Goal: Information Seeking & Learning: Learn about a topic

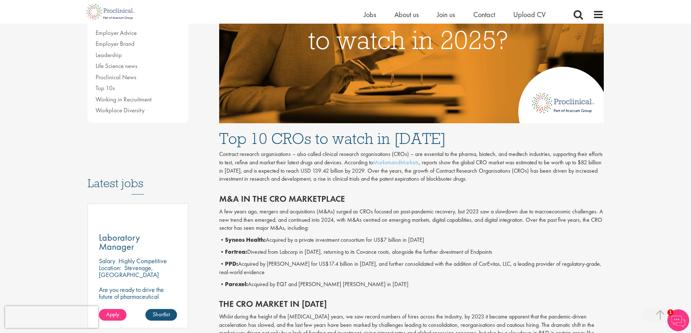
scroll to position [291, 0]
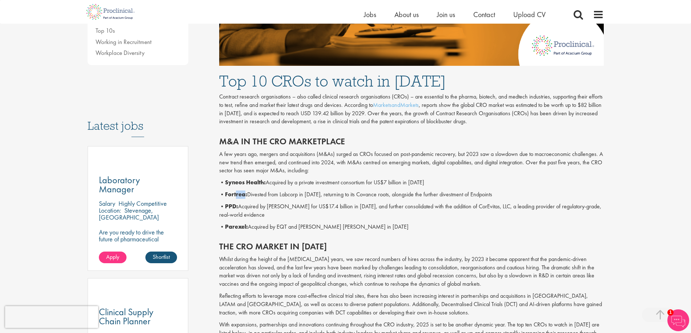
drag, startPoint x: 237, startPoint y: 195, endPoint x: 246, endPoint y: 195, distance: 8.7
click at [246, 195] on b "Fortrea:" at bounding box center [236, 194] width 22 height 8
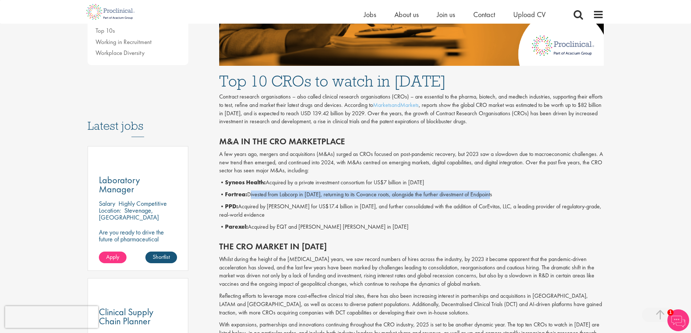
drag, startPoint x: 251, startPoint y: 197, endPoint x: 500, endPoint y: 194, distance: 249.3
click at [500, 194] on p "• Fortrea: Divested from Labcorp in [DATE], returning to its Covance roots, alo…" at bounding box center [411, 194] width 384 height 8
click at [390, 217] on p "• PPD: Acquired by [PERSON_NAME] for US$17.4 billion in [DATE], and further con…" at bounding box center [411, 210] width 384 height 17
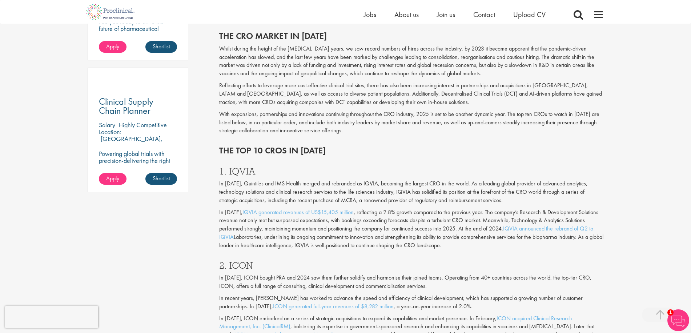
scroll to position [509, 0]
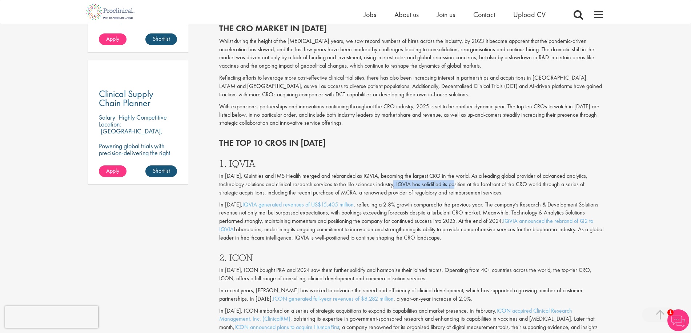
drag, startPoint x: 396, startPoint y: 185, endPoint x: 457, endPoint y: 186, distance: 61.0
click at [457, 186] on p "In [DATE], Quintiles and IMS Health merged and rebranded as IQVIA, becoming the…" at bounding box center [411, 184] width 384 height 25
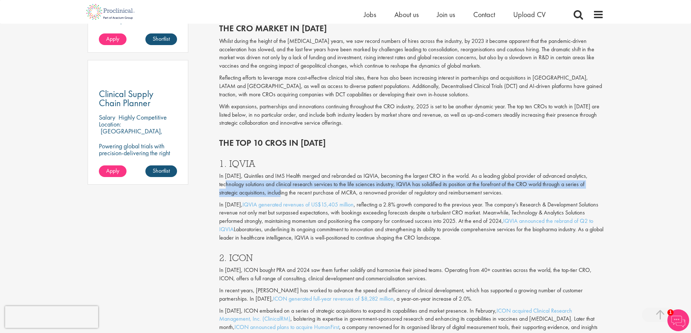
drag, startPoint x: 231, startPoint y: 186, endPoint x: 266, endPoint y: 190, distance: 35.5
click at [265, 190] on p "In [DATE], Quintiles and IMS Health merged and rebranded as IQVIA, becoming the…" at bounding box center [411, 184] width 384 height 25
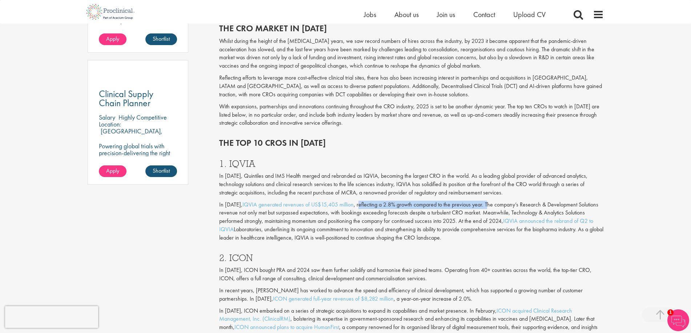
drag, startPoint x: 355, startPoint y: 206, endPoint x: 488, endPoint y: 208, distance: 133.0
click at [485, 208] on p "In [DATE], IQVIA generated revenues of US$15,405 million , reflecting a 2.8% gr…" at bounding box center [411, 221] width 384 height 41
drag, startPoint x: 402, startPoint y: 214, endPoint x: 436, endPoint y: 211, distance: 35.0
click at [433, 211] on p "In [DATE], IQVIA generated revenues of US$15,405 million , reflecting a 2.8% gr…" at bounding box center [411, 221] width 384 height 41
drag, startPoint x: 459, startPoint y: 211, endPoint x: 510, endPoint y: 209, distance: 50.9
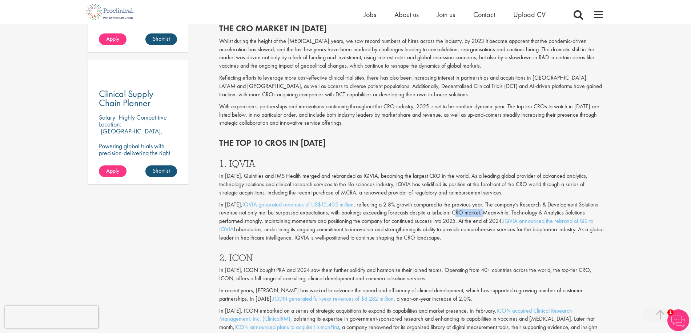
click at [493, 211] on p "In [DATE], IQVIA generated revenues of US$15,405 million , reflecting a 2.8% gr…" at bounding box center [411, 221] width 384 height 41
drag, startPoint x: 540, startPoint y: 203, endPoint x: 551, endPoint y: 203, distance: 10.5
click at [550, 203] on p "In [DATE], IQVIA generated revenues of US$15,405 million , reflecting a 2.8% gr…" at bounding box center [411, 221] width 384 height 41
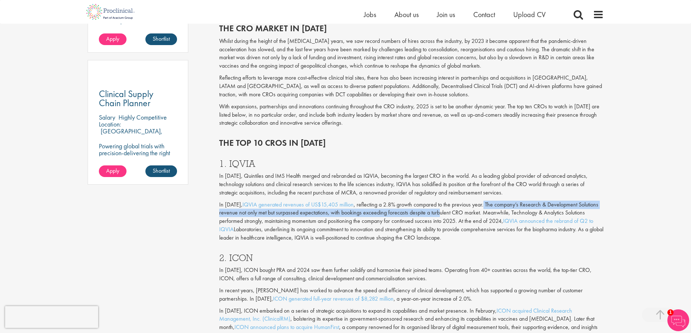
drag, startPoint x: 481, startPoint y: 203, endPoint x: 448, endPoint y: 213, distance: 34.4
click at [443, 213] on p "In [DATE], IQVIA generated revenues of US$15,405 million , reflecting a 2.8% gr…" at bounding box center [411, 221] width 384 height 41
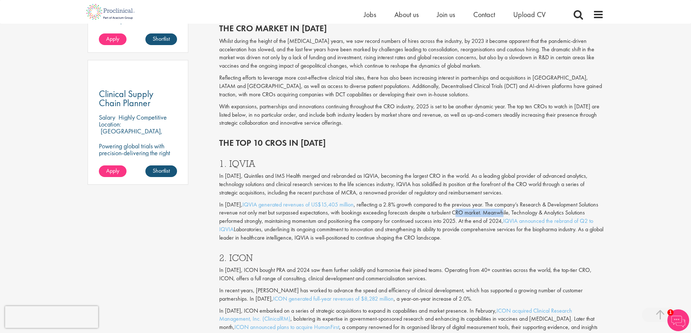
drag, startPoint x: 458, startPoint y: 213, endPoint x: 502, endPoint y: 212, distance: 44.3
click at [502, 212] on p "In [DATE], IQVIA generated revenues of US$15,405 million , reflecting a 2.8% gr…" at bounding box center [411, 221] width 384 height 41
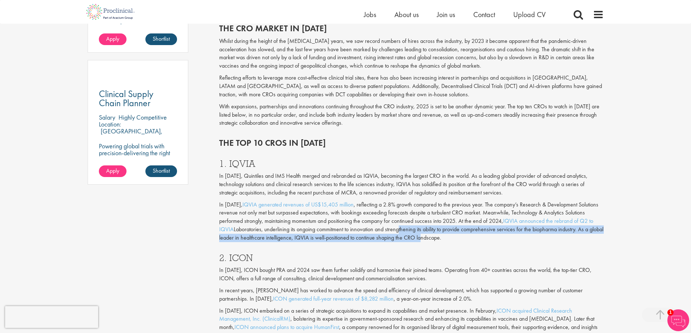
drag, startPoint x: 400, startPoint y: 230, endPoint x: 435, endPoint y: 263, distance: 48.1
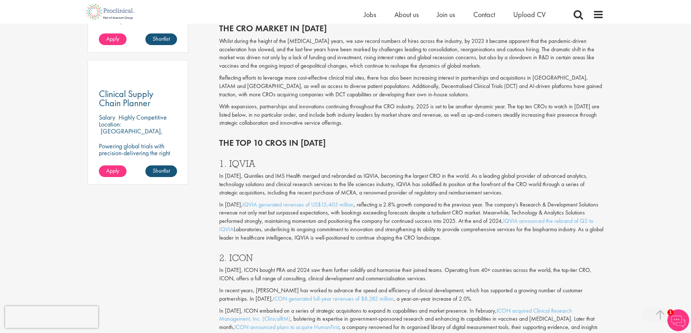
click at [398, 266] on div "2. ICON In [DATE], ICON bought PRA and 2024 saw them further solidify and harmo…" at bounding box center [411, 313] width 395 height 135
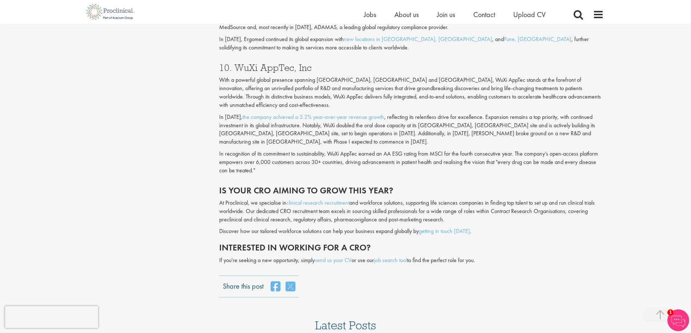
scroll to position [1672, 0]
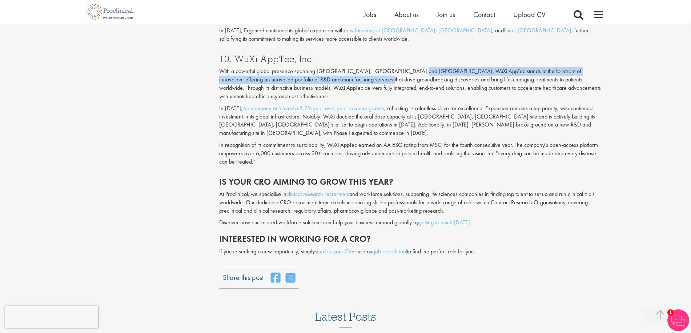
drag, startPoint x: 346, startPoint y: 73, endPoint x: 411, endPoint y: 72, distance: 65.1
click at [411, 72] on p "With a powerful global presence spanning [GEOGRAPHIC_DATA], [GEOGRAPHIC_DATA] a…" at bounding box center [411, 83] width 384 height 33
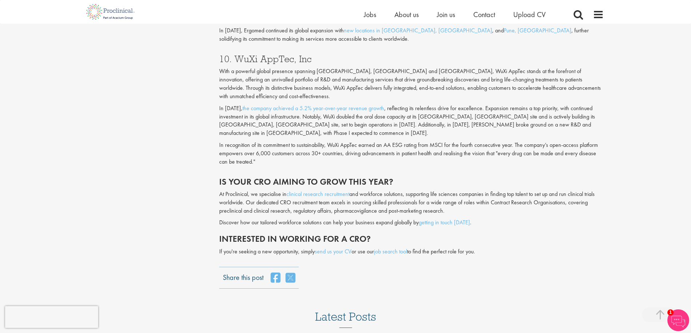
click at [443, 88] on p "With a powerful global presence spanning [GEOGRAPHIC_DATA], [GEOGRAPHIC_DATA] a…" at bounding box center [411, 83] width 384 height 33
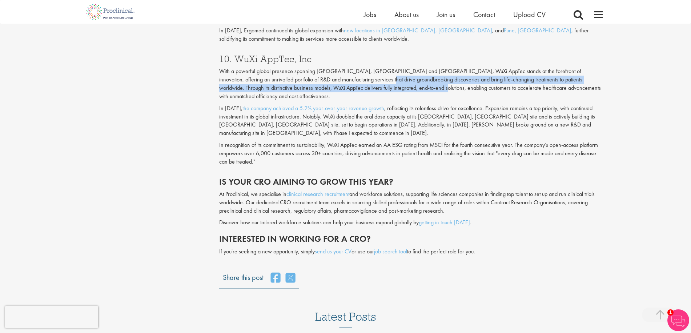
drag, startPoint x: 339, startPoint y: 76, endPoint x: 401, endPoint y: 98, distance: 66.1
click at [388, 90] on p "With a powerful global presence spanning [GEOGRAPHIC_DATA], [GEOGRAPHIC_DATA] a…" at bounding box center [411, 83] width 384 height 33
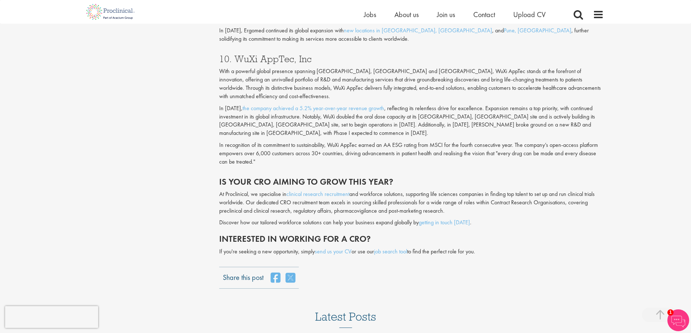
click at [425, 112] on p "In [DATE], the company achieved a 5.2% year-over-year revenue growth , reflecti…" at bounding box center [411, 120] width 384 height 33
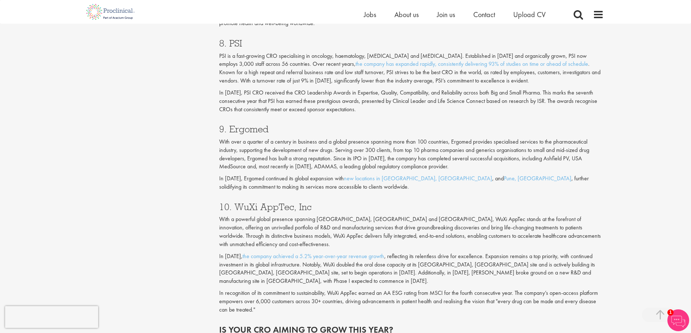
scroll to position [1381, 0]
